Goal: Communication & Community: Answer question/provide support

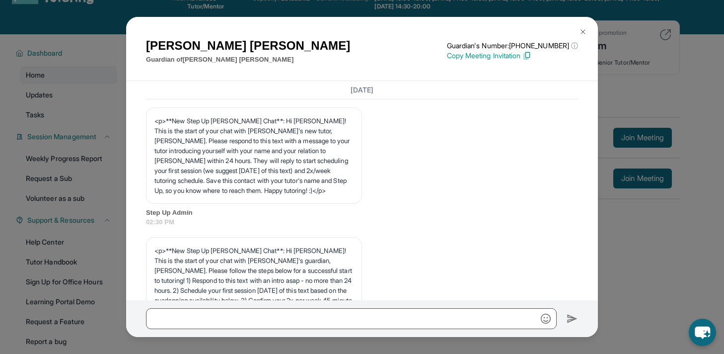
scroll to position [16125, 0]
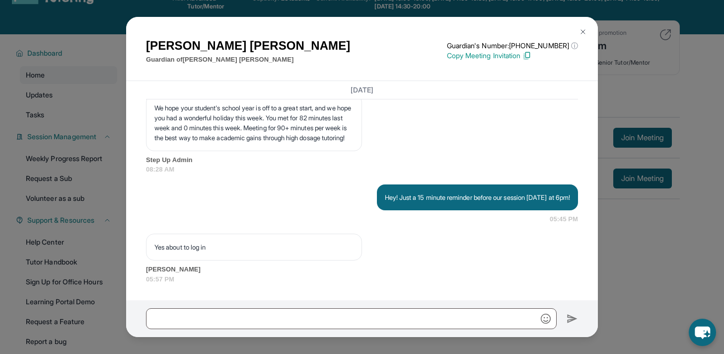
click at [623, 115] on div "[PERSON_NAME] Guardian of [PERSON_NAME] Guardian's Number: [PHONE_NUMBER] ⓘ Thi…" at bounding box center [362, 177] width 724 height 354
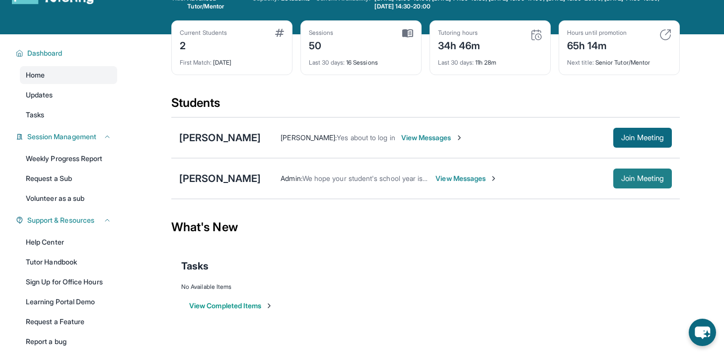
click at [623, 184] on button "Join Meeting" at bounding box center [642, 178] width 59 height 20
click at [448, 181] on span "View Messages" at bounding box center [467, 178] width 62 height 10
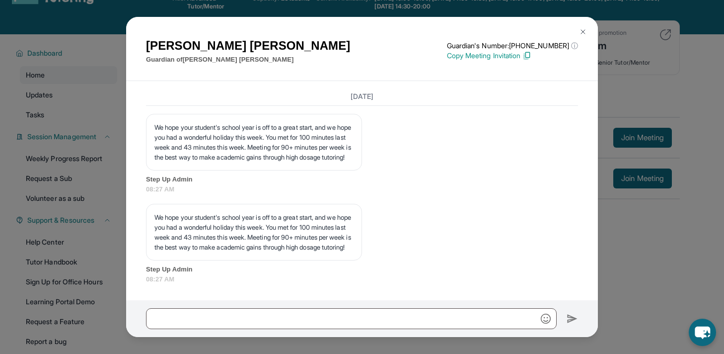
scroll to position [17070, 0]
copy p "Hey! Just a 15 min reminder before [PERSON_NAME] lesson [DATE] at 7pm!"
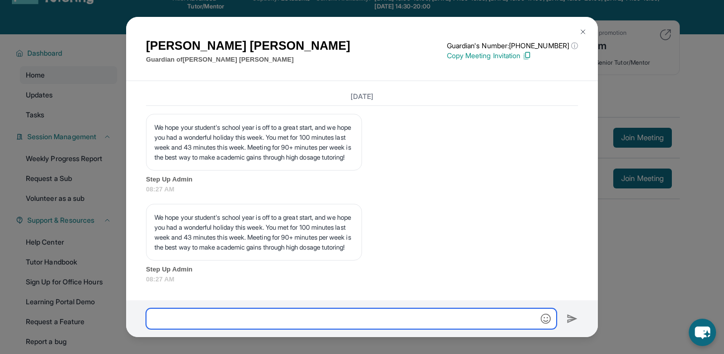
click at [365, 308] on input "text" at bounding box center [351, 318] width 411 height 21
paste input "**********"
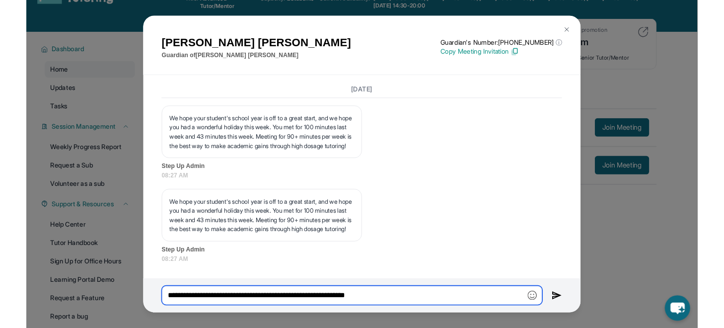
scroll to position [17247, 0]
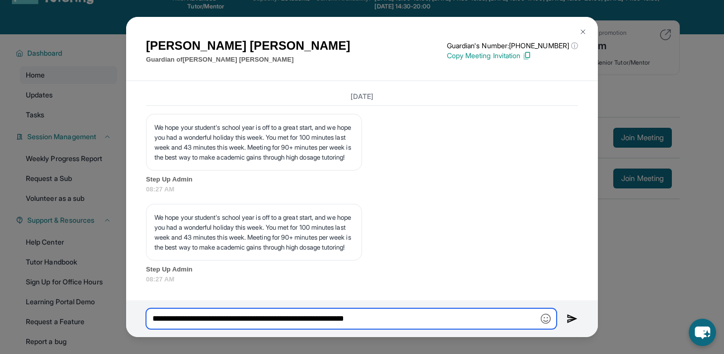
type input "**********"
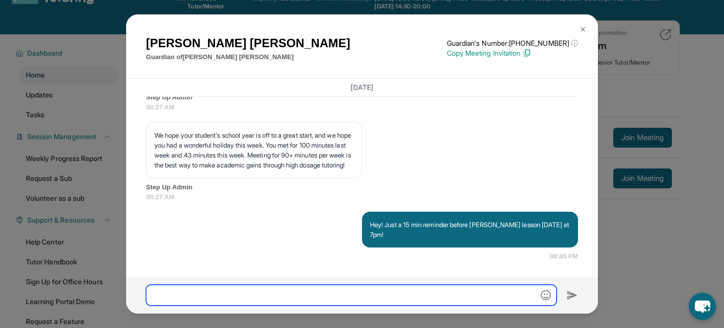
scroll to position [17317, 0]
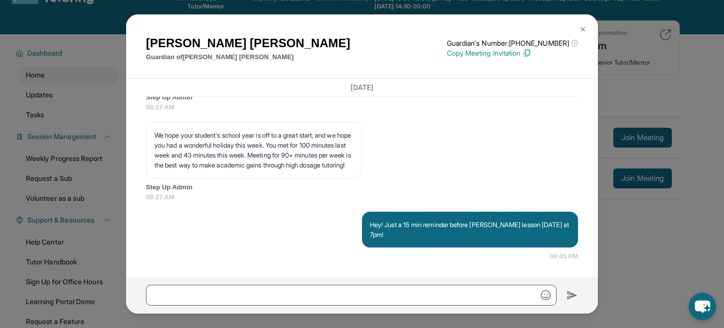
click at [642, 90] on div "[PERSON_NAME] Guardian of [PERSON_NAME] Guardian's Number: [PHONE_NUMBER] ⓘ Thi…" at bounding box center [362, 164] width 724 height 328
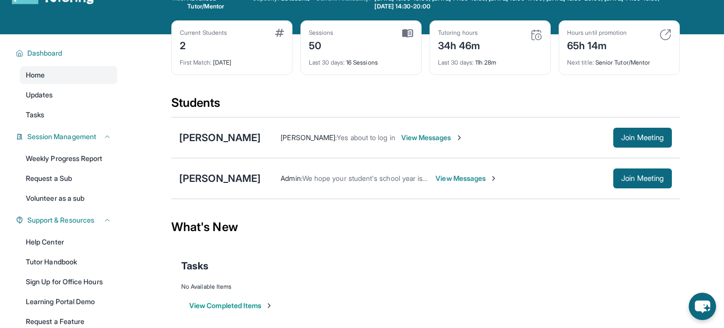
click at [443, 176] on span "View Messages" at bounding box center [467, 178] width 62 height 10
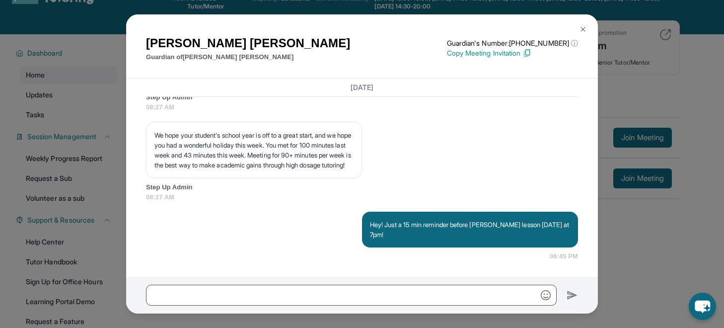
click at [615, 254] on div "[PERSON_NAME] Guardian of [PERSON_NAME] Guardian's Number: [PHONE_NUMBER] ⓘ Thi…" at bounding box center [362, 164] width 724 height 328
